Goal: Task Accomplishment & Management: Complete application form

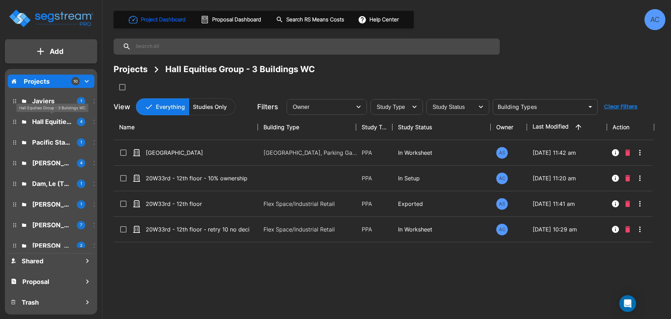
click at [60, 101] on p "Javiers" at bounding box center [51, 100] width 39 height 9
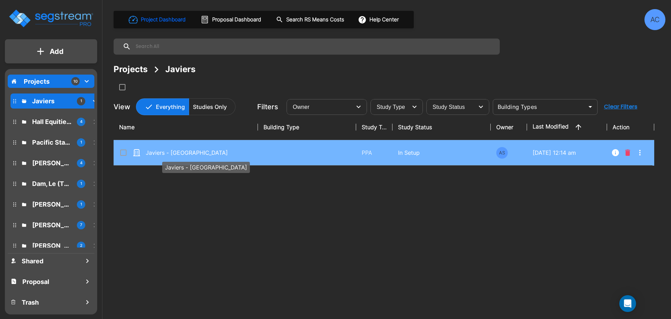
click at [187, 153] on p "Javiers - [GEOGRAPHIC_DATA]" at bounding box center [198, 152] width 104 height 8
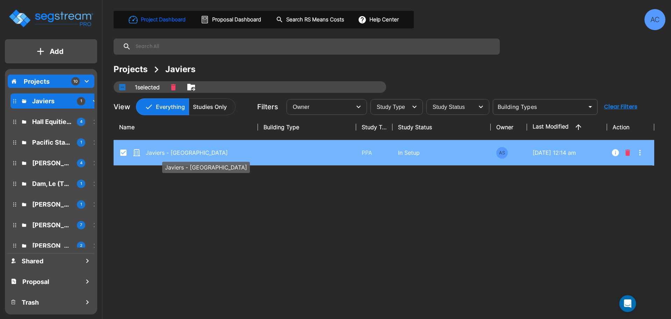
checkbox input "true"
click at [187, 153] on p "Javiers - [GEOGRAPHIC_DATA]" at bounding box center [198, 152] width 104 height 8
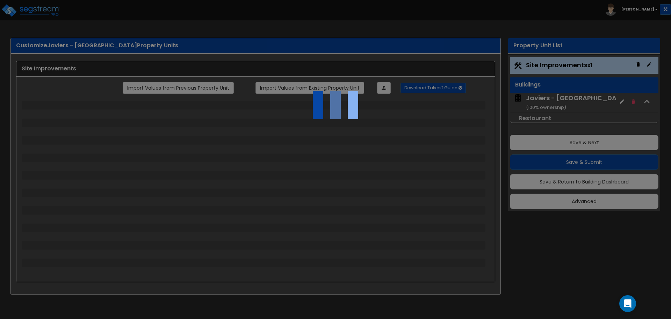
select select "2"
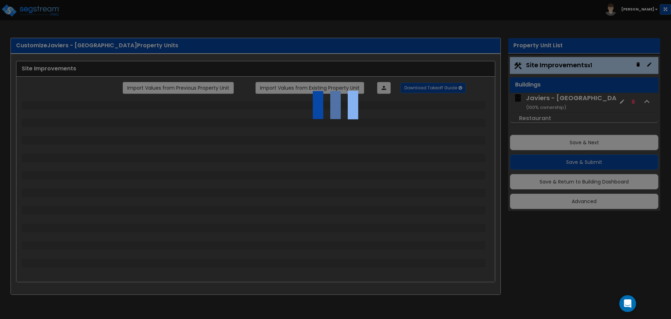
select select "2"
select select "1"
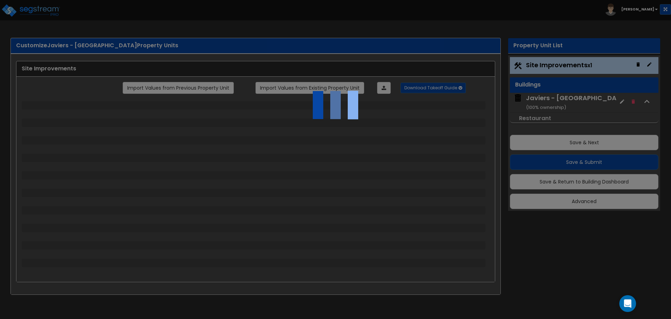
select select "1"
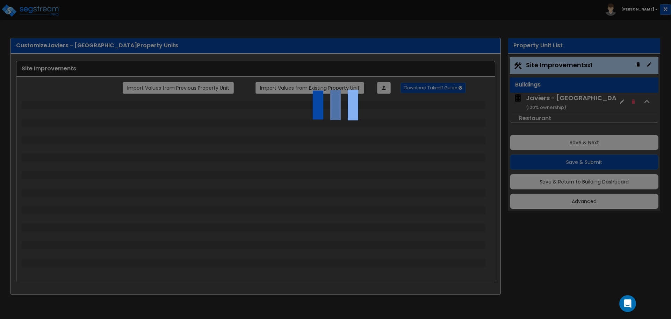
select select "2"
select select "3"
select select "1"
select select "2"
select select "3"
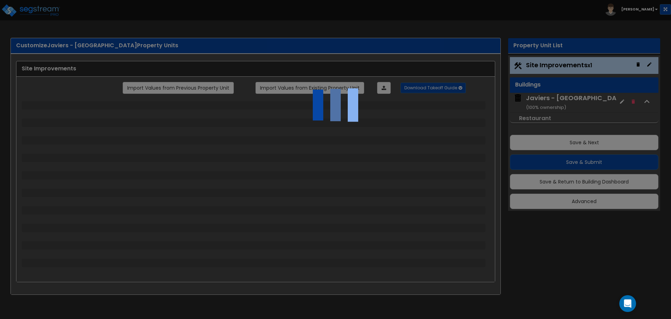
select select "1"
select select "2"
select select "1"
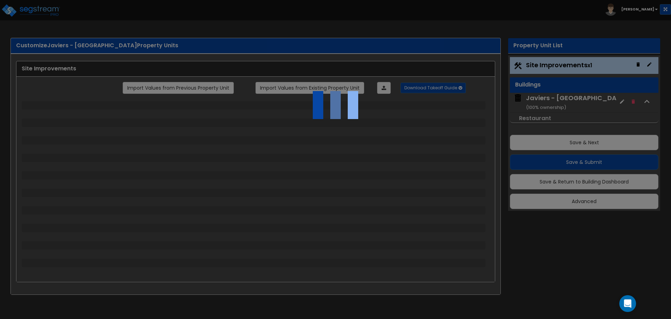
select select "1"
select select "4"
select select "2"
select select "1"
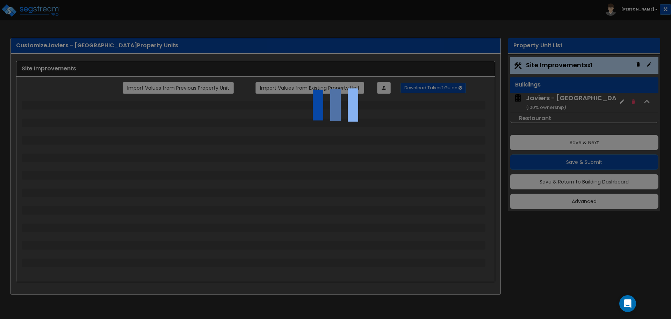
select select "3"
select select "2"
select select "5"
select select "9"
select select "2"
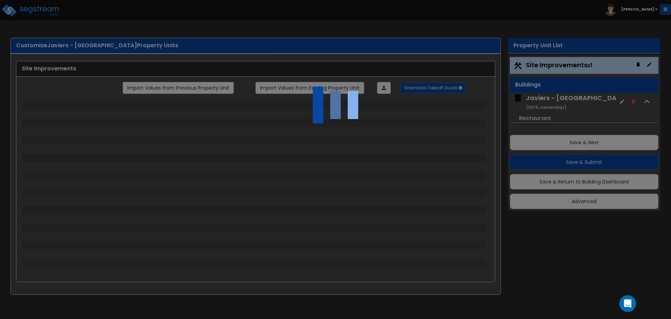
select select "3"
select select "1"
select select "2"
select select "3"
select select "2"
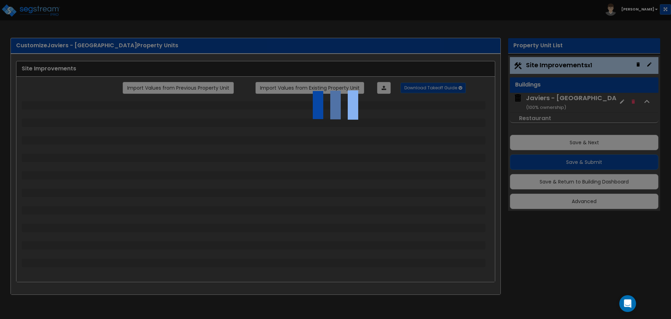
select select "2"
select select "3"
select select "4"
select select "5"
select select "7"
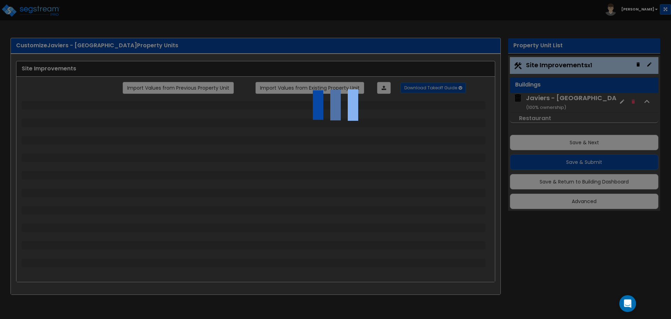
select select "3"
select select "1"
select select "5"
select select "8"
select select "2"
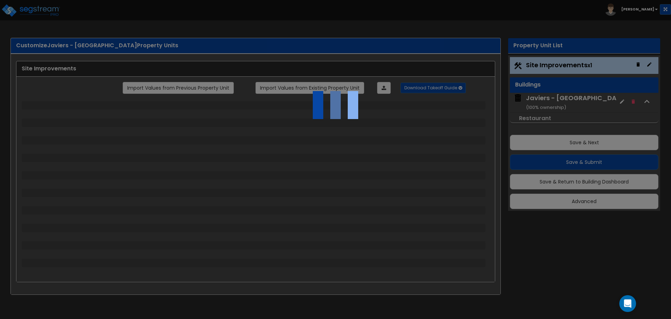
select select "2"
select select "1"
select select "2"
select select "3"
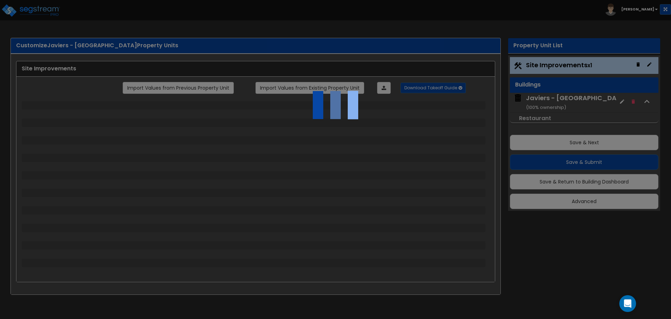
select select "2"
select select "1"
select select "2"
select select "5"
select select "2"
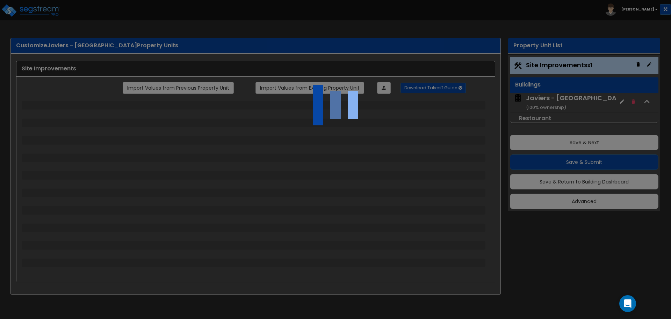
select select "1"
select select "3"
select select "11"
select select "12"
select select "16"
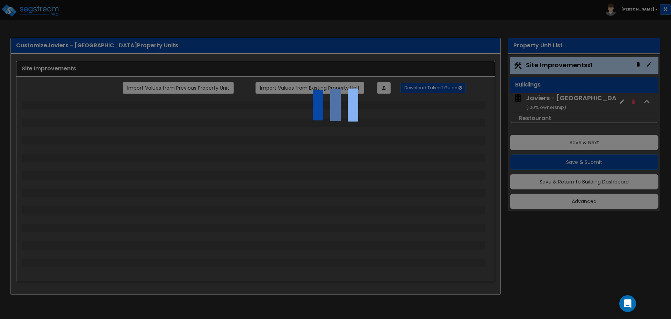
select select "1"
select select "2"
select select "1"
select select "3"
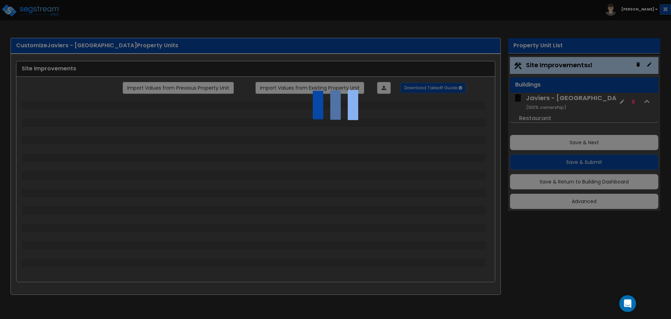
select select "2"
select select "4"
select select "1"
select select "3"
select select "1"
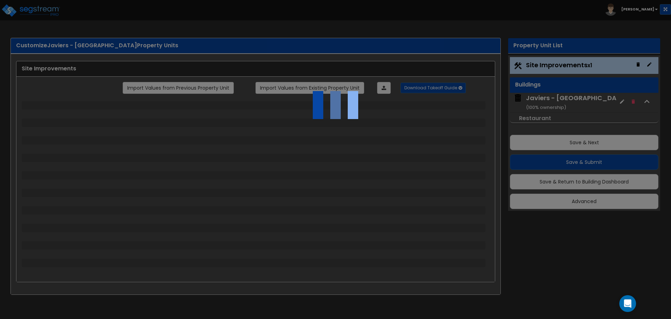
select select "2"
select select "3"
select select "4"
select select "6"
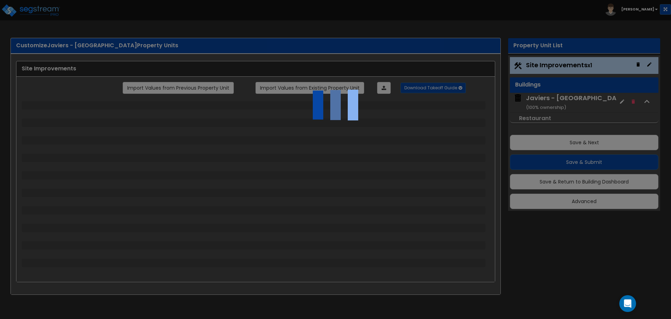
select select "5"
select select "2"
select select "1"
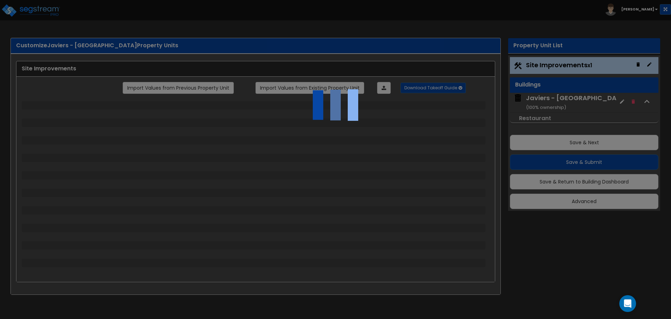
select select "2"
select select "3"
select select "1"
select select "2"
select select "3"
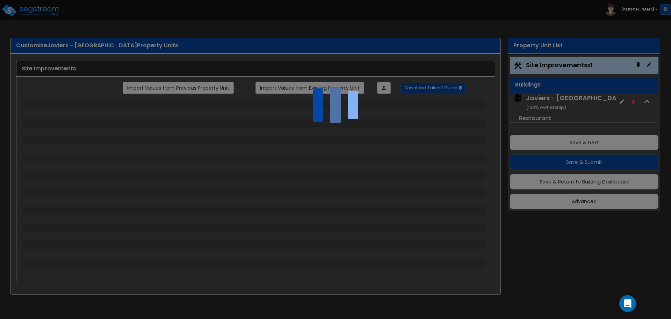
select select "3"
select select "1"
select select "2"
select select "1"
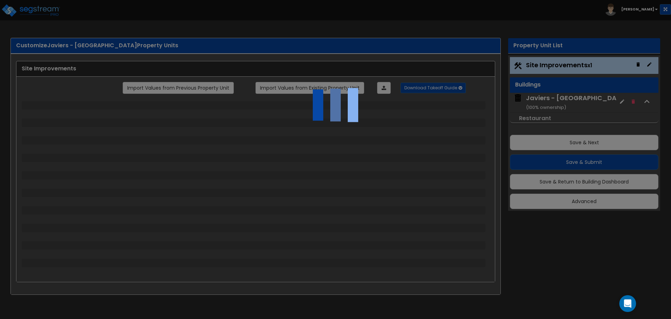
select select "4"
select select "3"
select select "2"
select select "3"
select select "2"
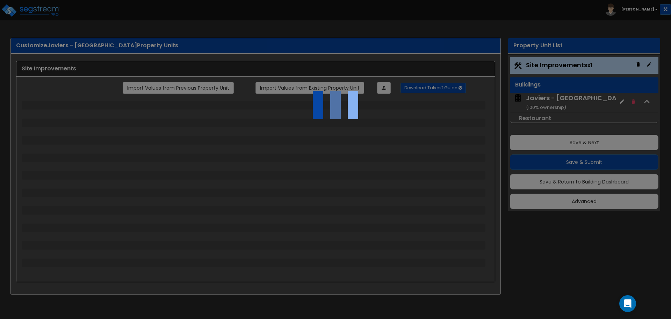
select select "3"
select select "1"
select select "6"
select select "11"
select select "3"
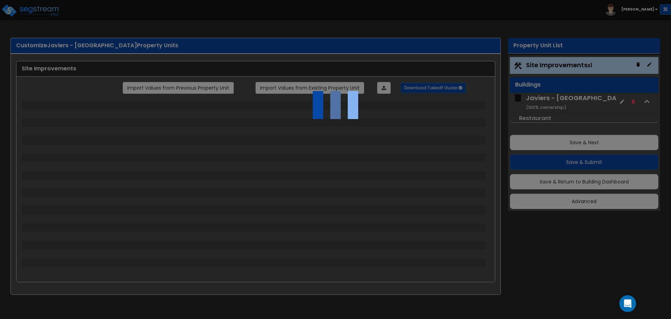
select select "1"
select select "5"
select select "9"
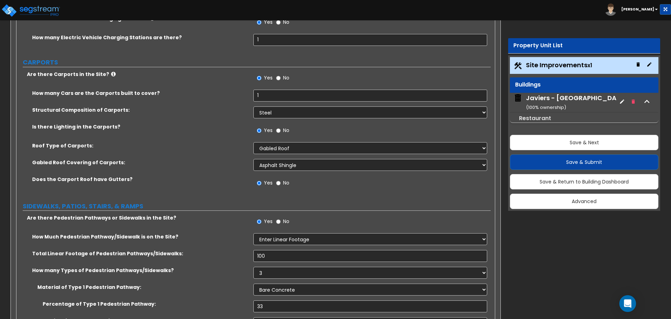
scroll to position [1049, 0]
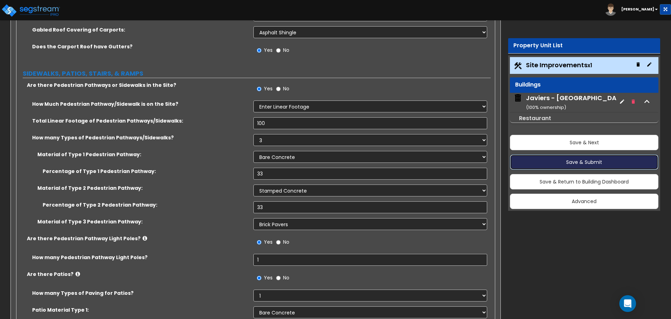
click at [580, 166] on button "Save & Submit" at bounding box center [584, 161] width 149 height 15
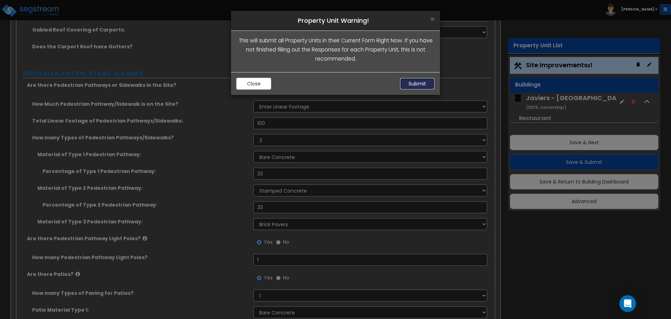
click at [415, 81] on button "Submit" at bounding box center [417, 84] width 35 height 12
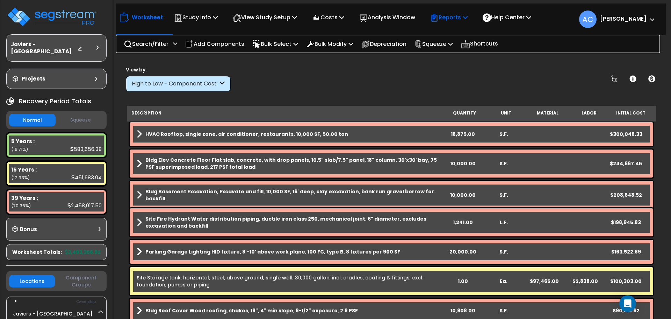
click at [466, 15] on p "Reports" at bounding box center [448, 17] width 37 height 9
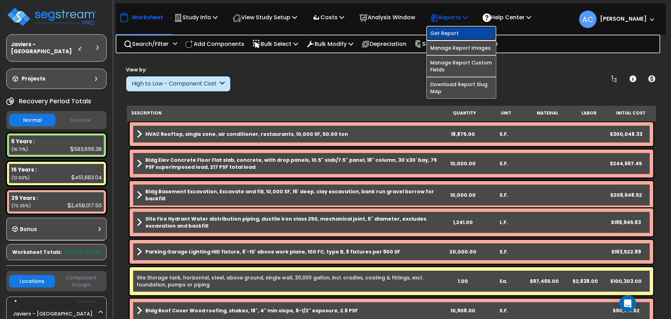
click at [463, 30] on link "Get Report" at bounding box center [461, 33] width 69 height 14
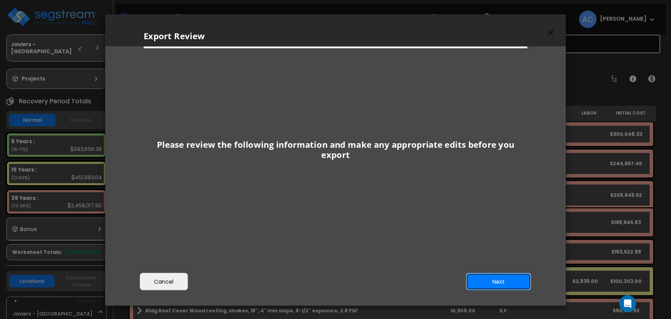
click at [499, 286] on button "Next" at bounding box center [498, 281] width 65 height 17
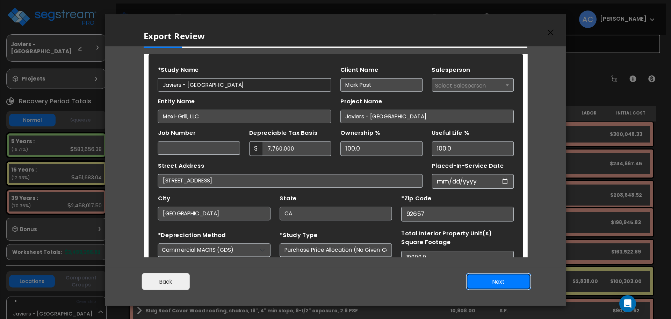
click at [503, 285] on button "Next" at bounding box center [498, 281] width 65 height 17
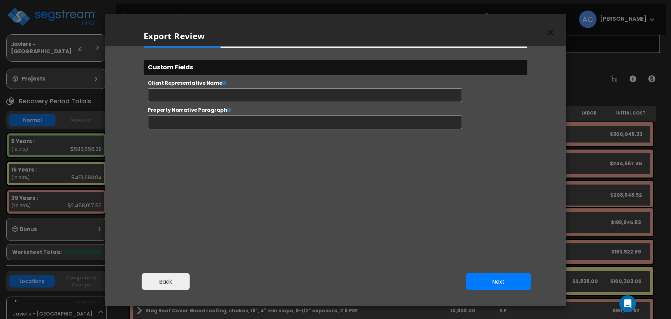
select select "2024"
click at [245, 98] on input "text" at bounding box center [327, 100] width 357 height 16
type input "Javier Sosa"
click at [332, 135] on input "text" at bounding box center [327, 131] width 357 height 16
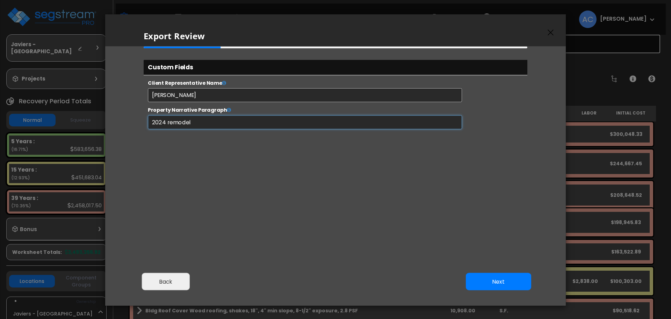
type input "2024 remodel"
click at [480, 288] on button "Next" at bounding box center [498, 281] width 65 height 17
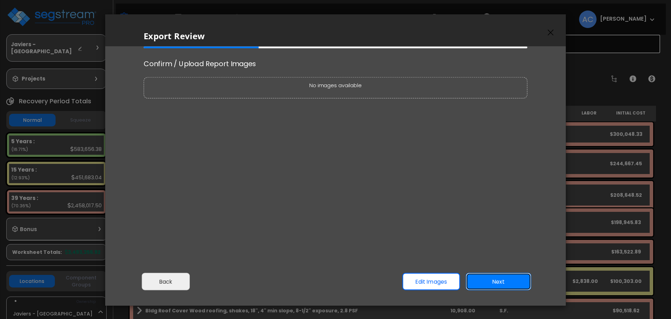
scroll to position [0, 0]
click at [500, 280] on button "Next" at bounding box center [498, 281] width 65 height 17
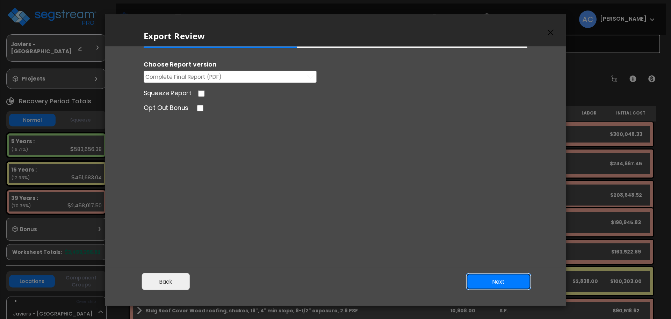
click at [500, 280] on button "Next" at bounding box center [498, 281] width 65 height 17
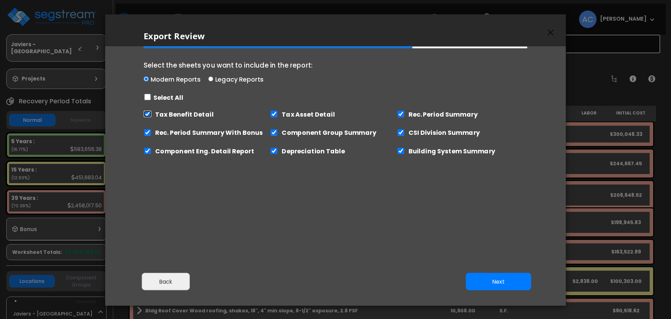
click at [148, 114] on input "Tax Benefit Detail" at bounding box center [148, 113] width 8 height 7
checkbox input "false"
click at [497, 282] on button "Next" at bounding box center [498, 281] width 65 height 17
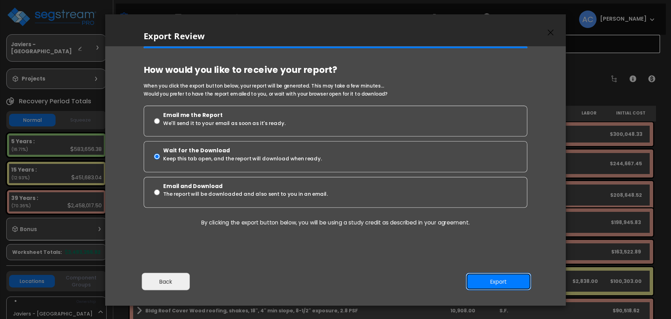
click at [497, 282] on button "Export" at bounding box center [498, 281] width 65 height 17
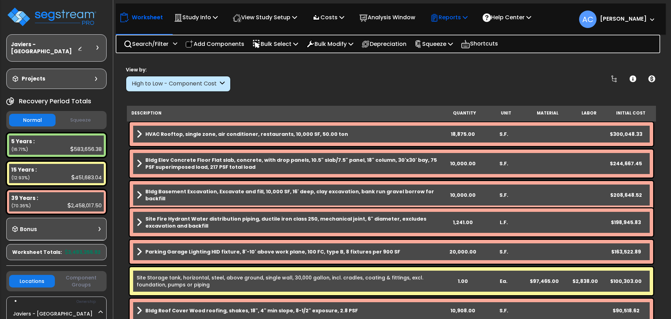
click at [466, 17] on p "Reports" at bounding box center [448, 17] width 37 height 9
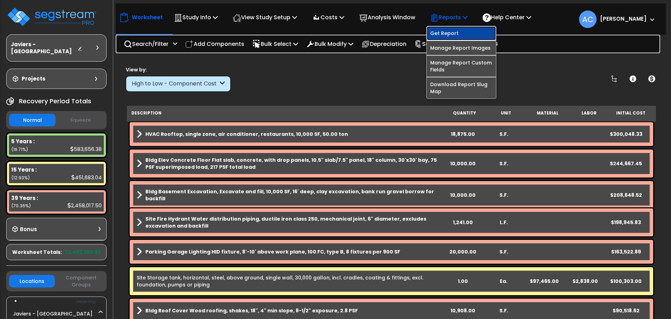
click at [466, 32] on link "Get Report" at bounding box center [461, 33] width 69 height 14
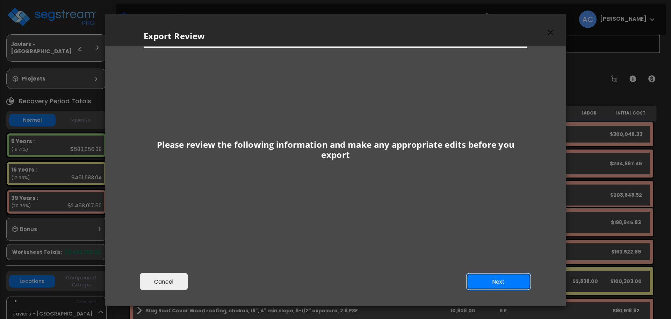
click at [512, 280] on button "Next" at bounding box center [498, 281] width 65 height 17
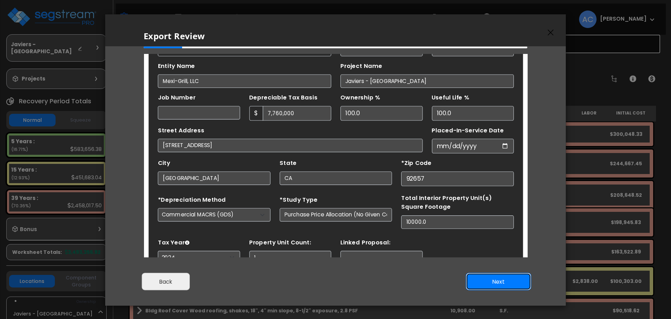
click at [497, 280] on button "Next" at bounding box center [498, 281] width 65 height 17
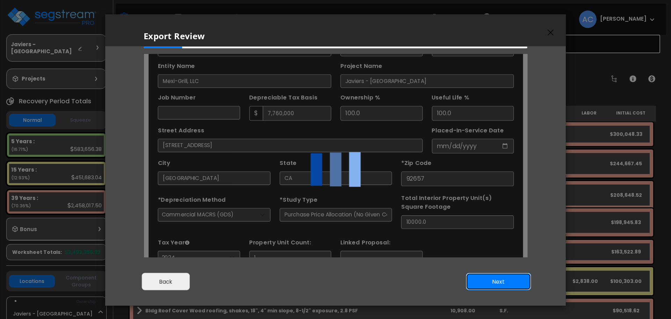
scroll to position [0, 0]
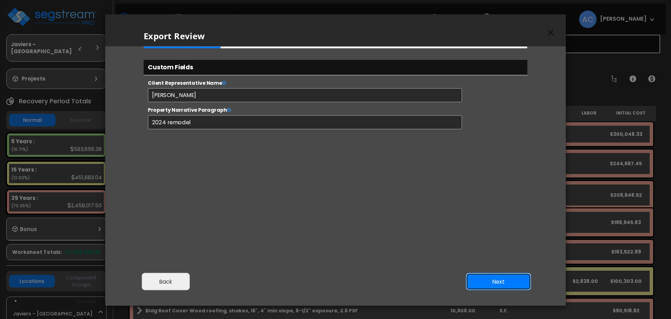
click at [497, 280] on button "Next" at bounding box center [498, 281] width 65 height 17
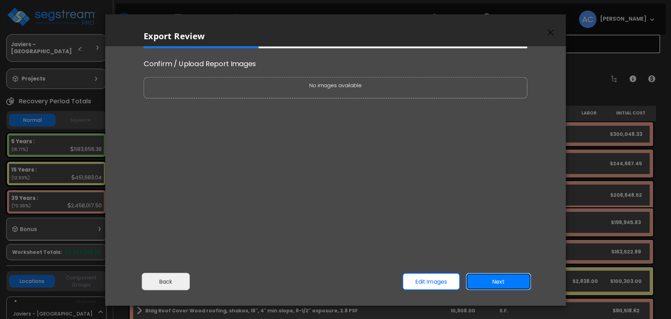
click at [497, 280] on button "Next" at bounding box center [498, 281] width 65 height 17
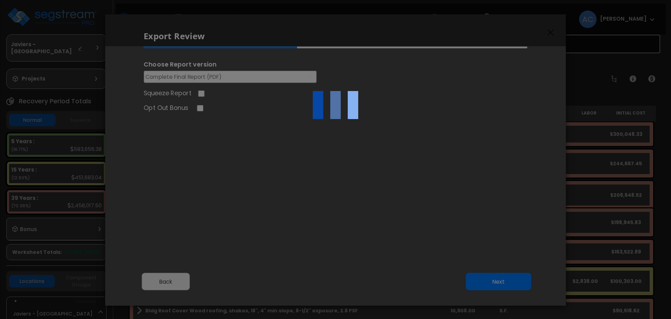
select select "2024"
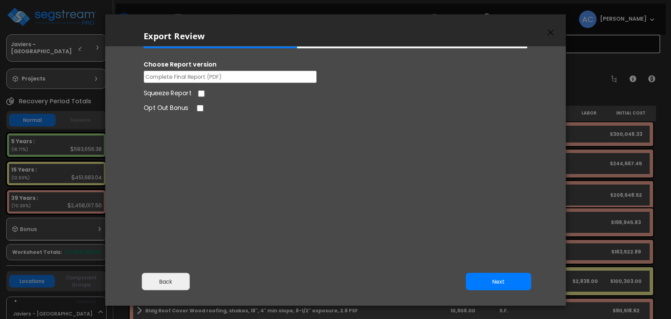
click at [199, 95] on input "Squeeze Report" at bounding box center [202, 93] width 8 height 7
click at [200, 77] on span "Complete Final Report (PDF)" at bounding box center [183, 76] width 77 height 9
click at [206, 90] on li "Engineering Reports Only (MS Excel)" at bounding box center [230, 91] width 172 height 17
click at [199, 91] on input "Squeeze Report" at bounding box center [202, 93] width 8 height 7
checkbox input "false"
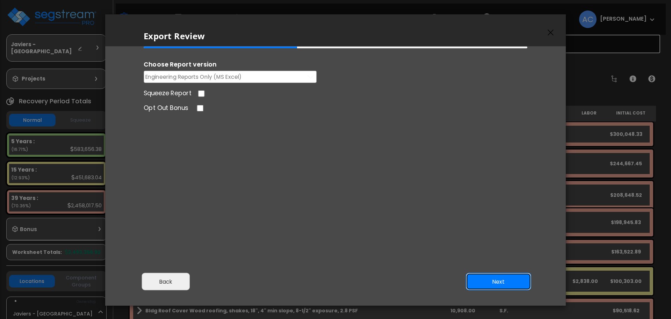
click at [508, 281] on button "Next" at bounding box center [498, 281] width 65 height 17
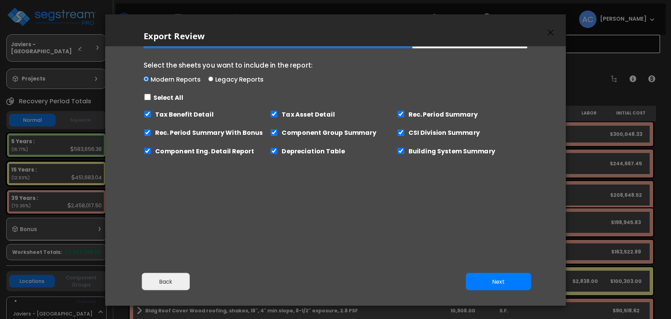
click at [195, 111] on label "Tax Benefit Detail" at bounding box center [184, 113] width 58 height 9
click at [151, 111] on input "Tax Benefit Detail" at bounding box center [148, 113] width 8 height 7
checkbox input "false"
click at [499, 278] on button "Next" at bounding box center [498, 281] width 65 height 17
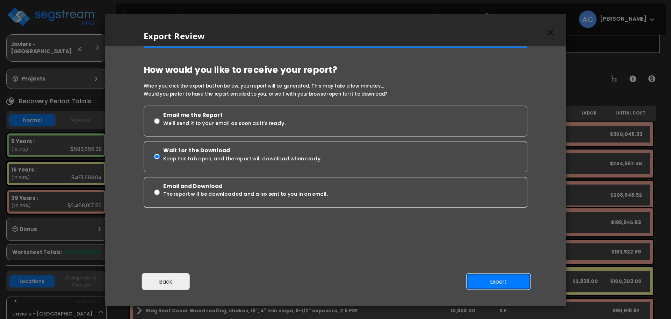
click at [501, 278] on button "Export" at bounding box center [498, 281] width 65 height 17
